Goal: Information Seeking & Learning: Learn about a topic

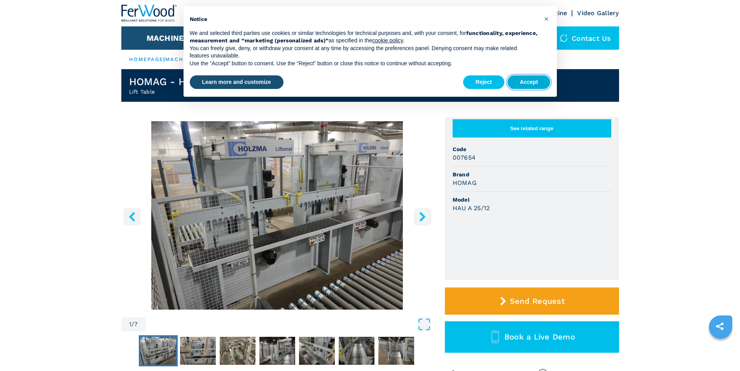
click at [539, 80] on button "Accept" at bounding box center [528, 82] width 43 height 14
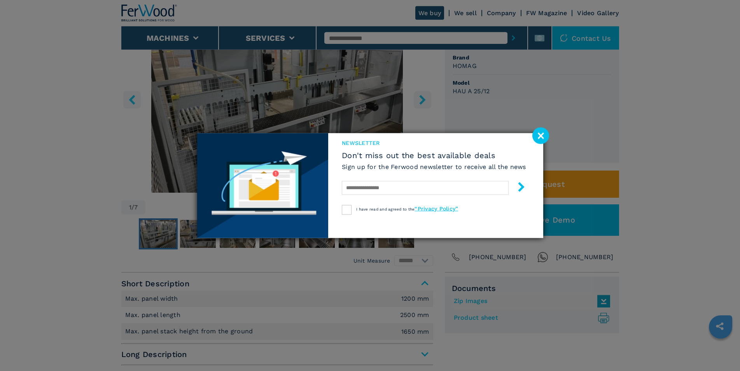
scroll to position [119, 0]
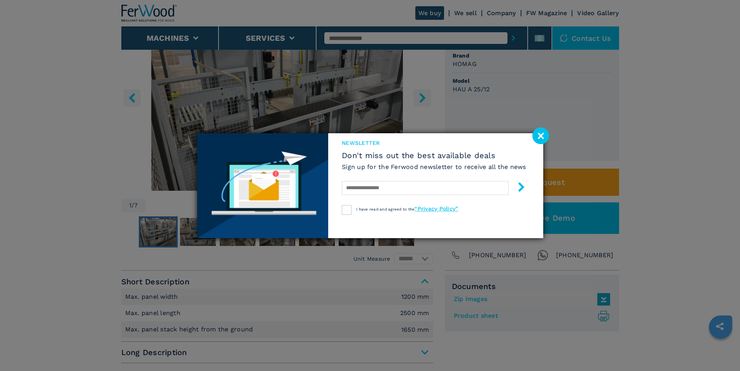
click at [540, 138] on image at bounding box center [540, 135] width 17 height 17
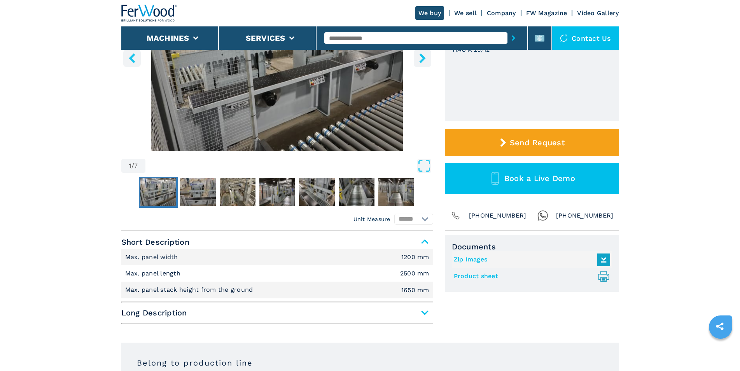
scroll to position [238, 0]
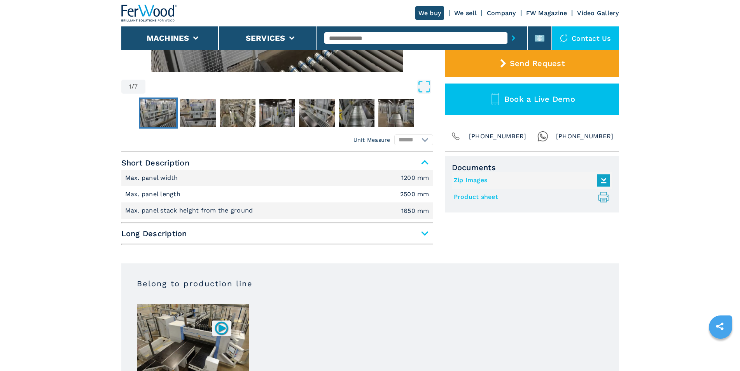
click at [424, 234] on span "Long Description" at bounding box center [277, 234] width 312 height 14
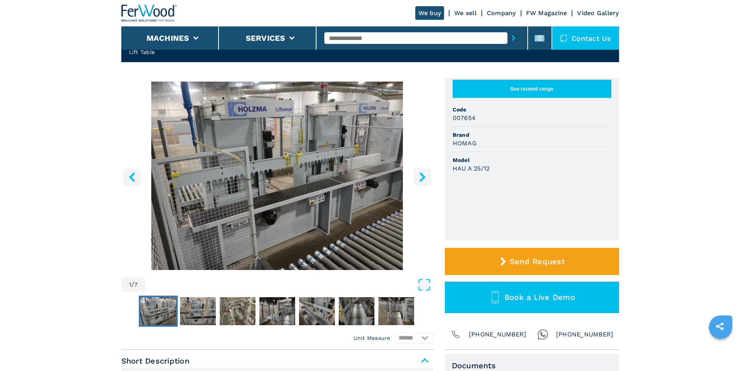
scroll to position [0, 0]
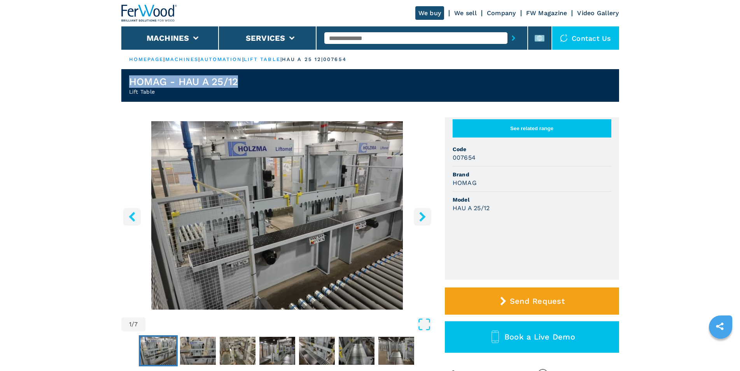
drag, startPoint x: 165, startPoint y: 77, endPoint x: 98, endPoint y: 79, distance: 67.3
copy h1 "HOMAG - HAU A 25/12"
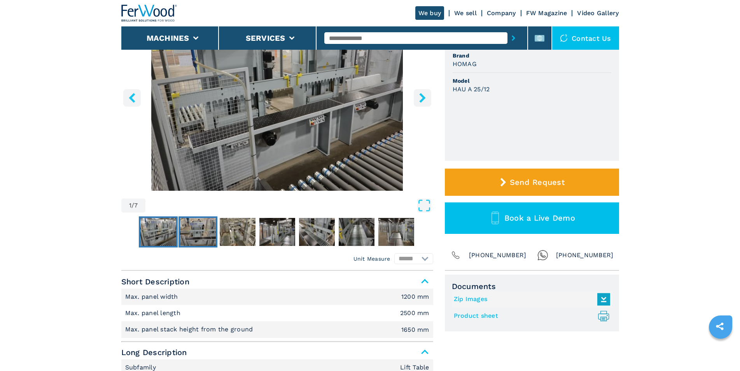
click at [204, 232] on img "Go to Slide 2" at bounding box center [198, 232] width 36 height 28
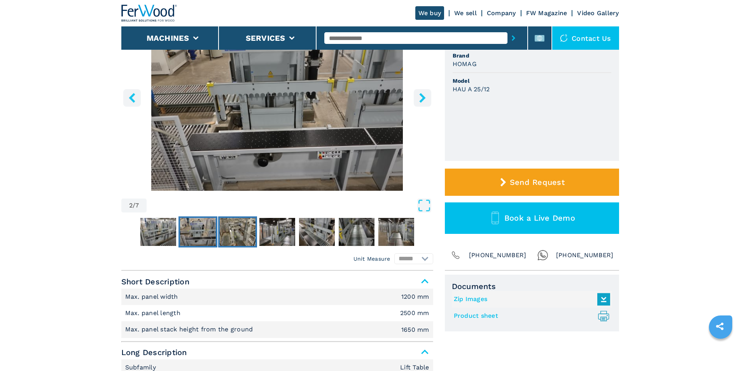
click at [234, 235] on img "Go to Slide 3" at bounding box center [238, 232] width 36 height 28
click at [275, 233] on img "Go to Slide 4" at bounding box center [277, 232] width 36 height 28
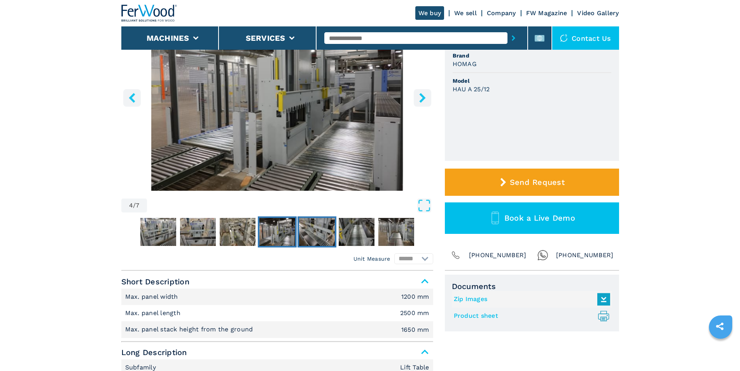
click at [311, 230] on img "Go to Slide 5" at bounding box center [317, 232] width 36 height 28
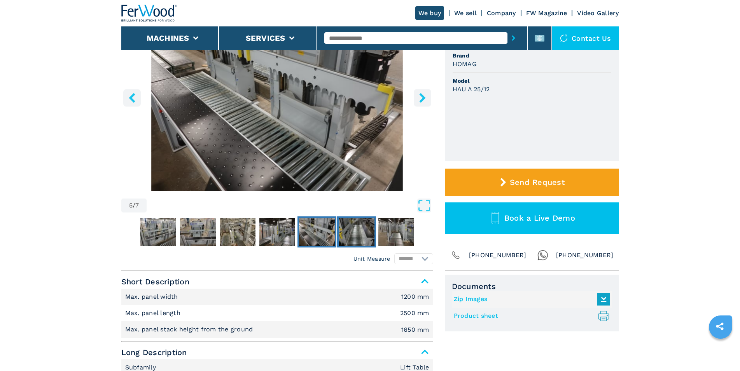
click at [339, 227] on img "Go to Slide 6" at bounding box center [356, 232] width 36 height 28
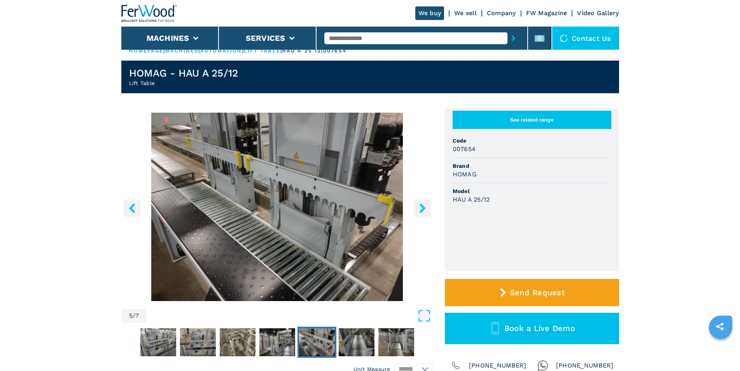
scroll to position [0, 0]
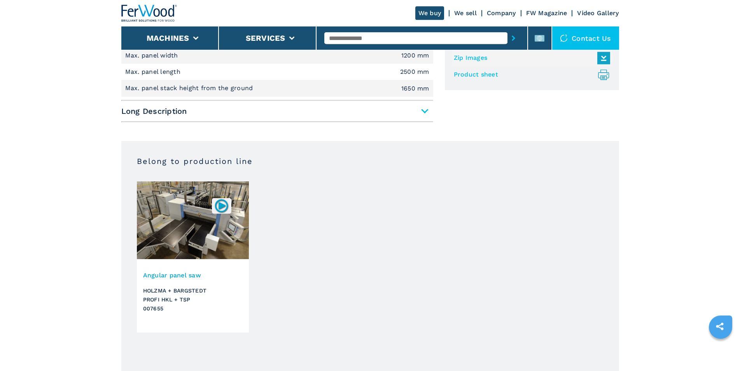
scroll to position [317, 0]
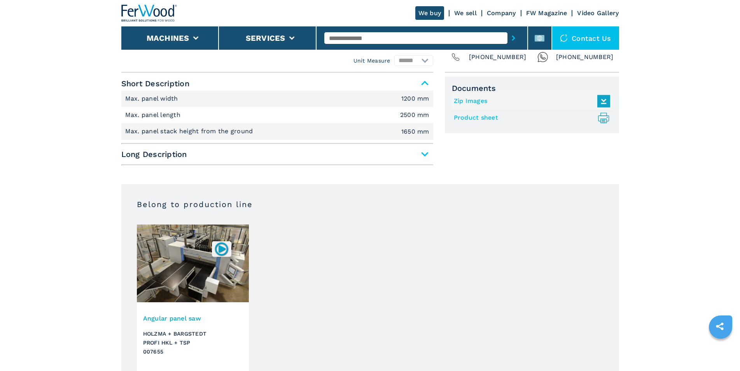
click at [428, 155] on span "Long Description" at bounding box center [277, 154] width 312 height 14
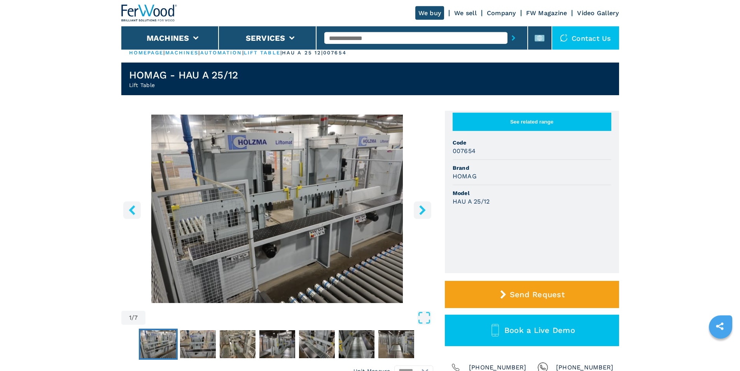
scroll to position [0, 0]
